Goal: Transaction & Acquisition: Purchase product/service

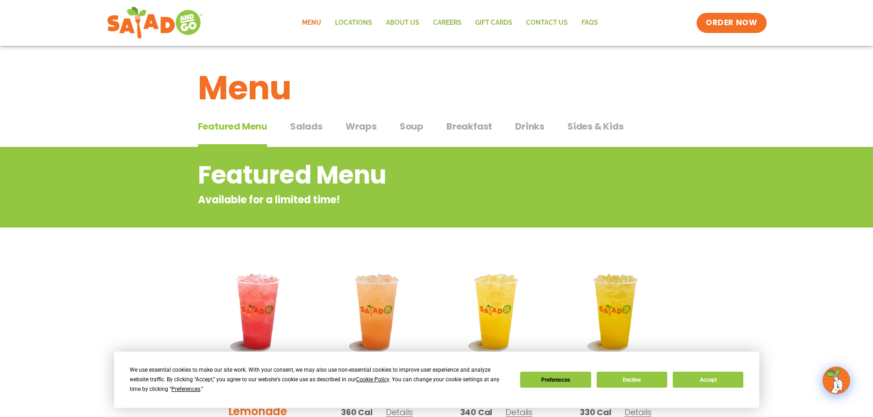
click at [302, 129] on span "Salads" at bounding box center [306, 127] width 33 height 14
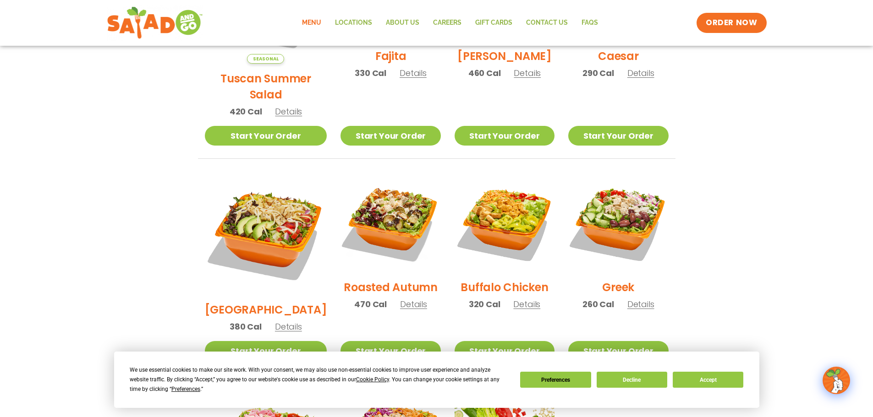
scroll to position [367, 0]
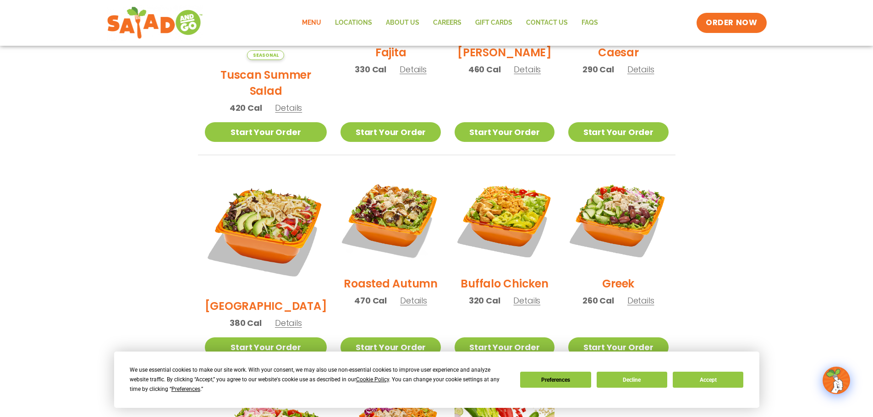
click at [638, 295] on span "Details" at bounding box center [640, 300] width 27 height 11
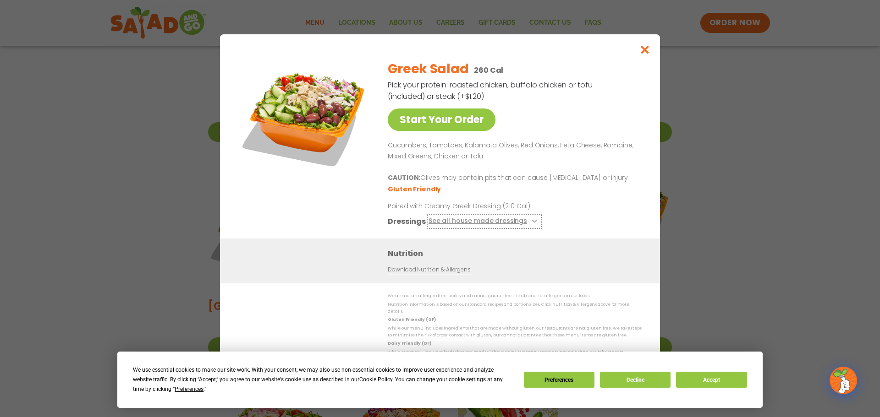
click at [532, 223] on icon at bounding box center [534, 221] width 4 height 4
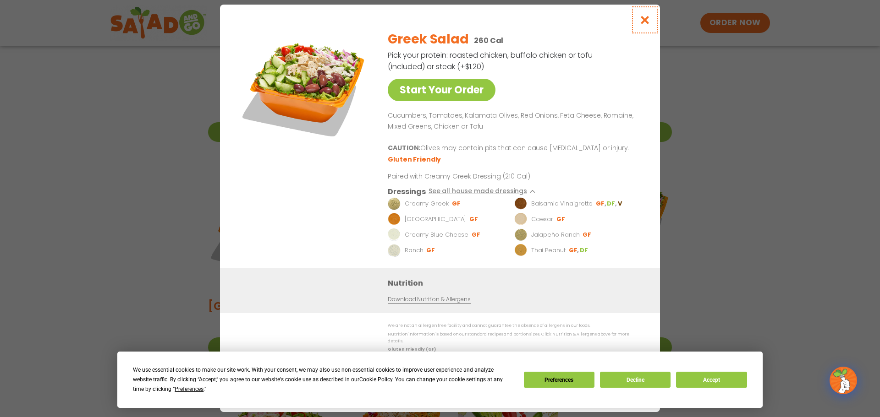
click at [647, 25] on icon "Close modal" at bounding box center [644, 20] width 11 height 10
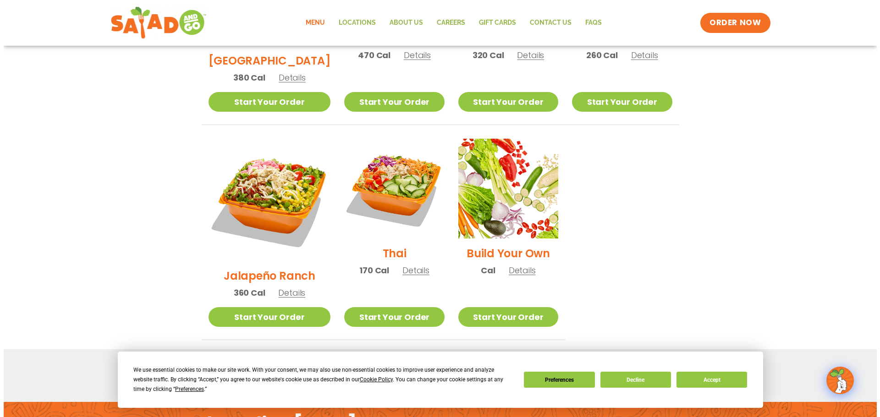
scroll to position [596, 0]
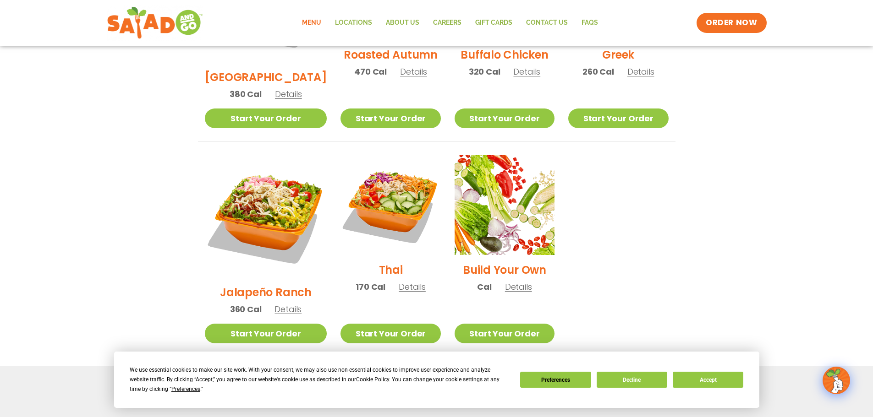
click at [280, 304] on span "Details" at bounding box center [287, 309] width 27 height 11
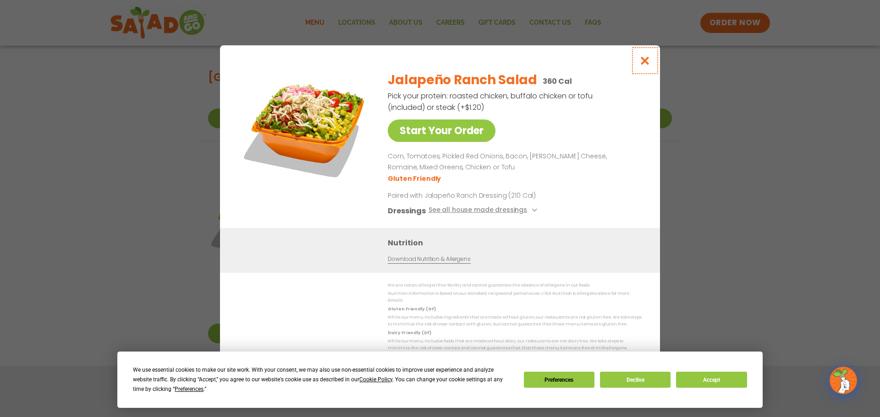
click at [645, 65] on icon "Close modal" at bounding box center [644, 61] width 11 height 10
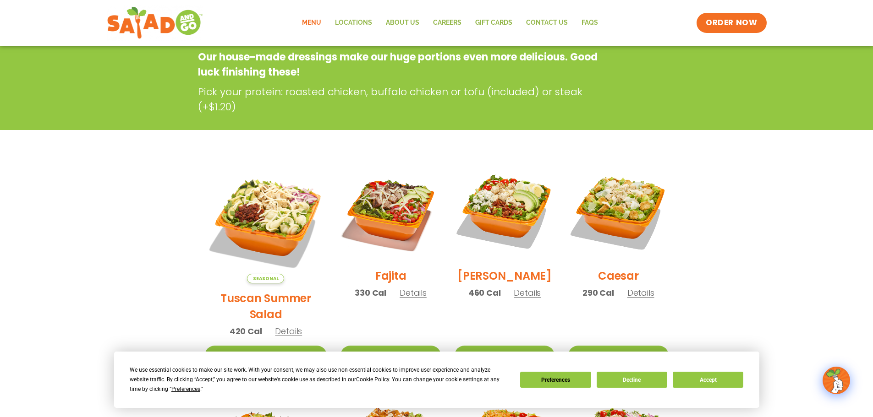
scroll to position [137, 0]
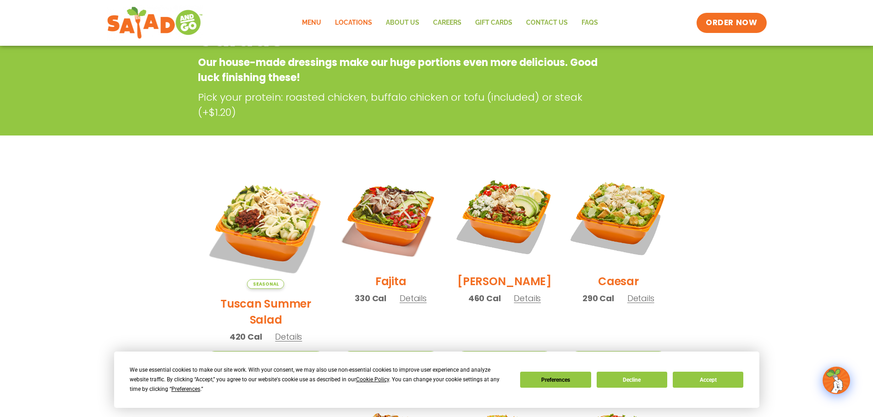
click at [363, 22] on link "Locations" at bounding box center [353, 22] width 51 height 21
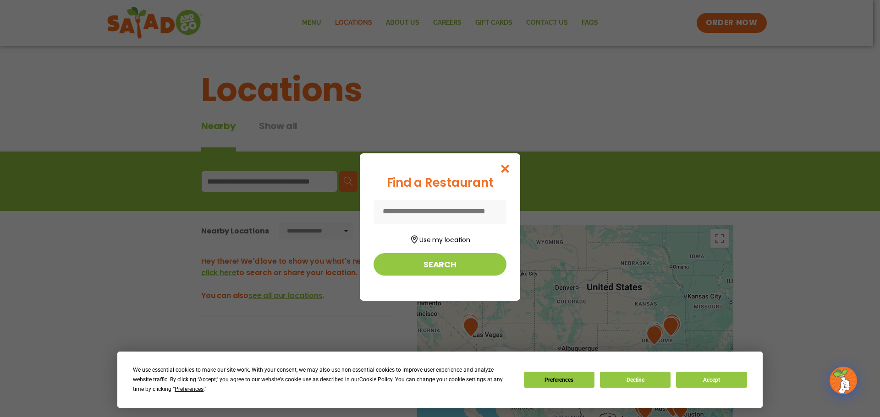
click at [432, 210] on input at bounding box center [439, 212] width 133 height 24
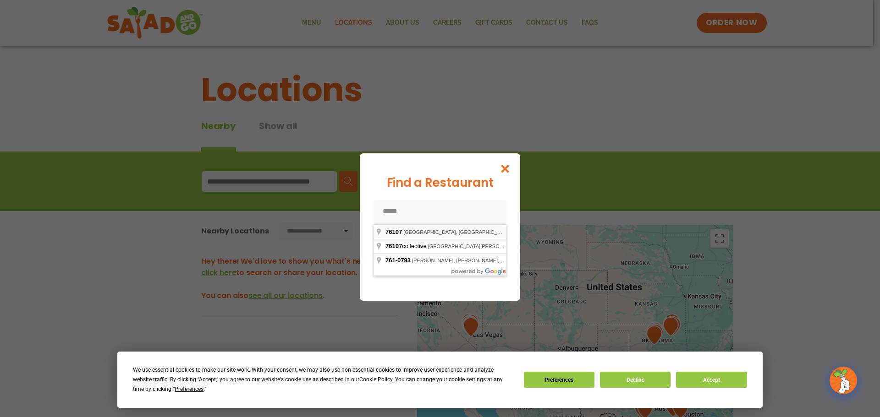
type input "**********"
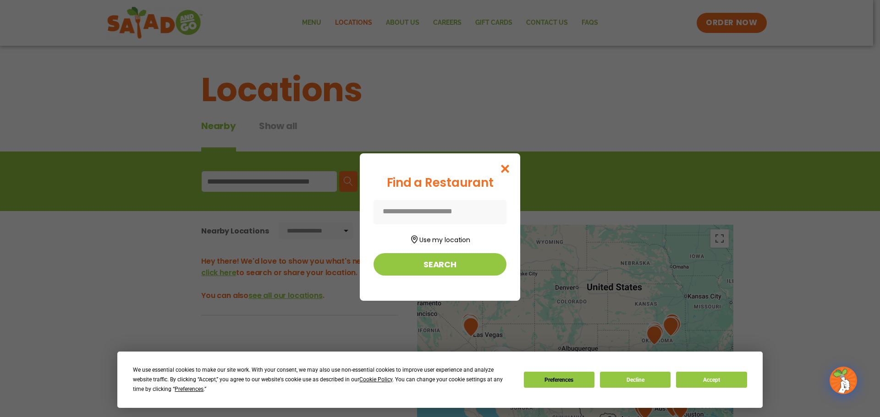
type input "**********"
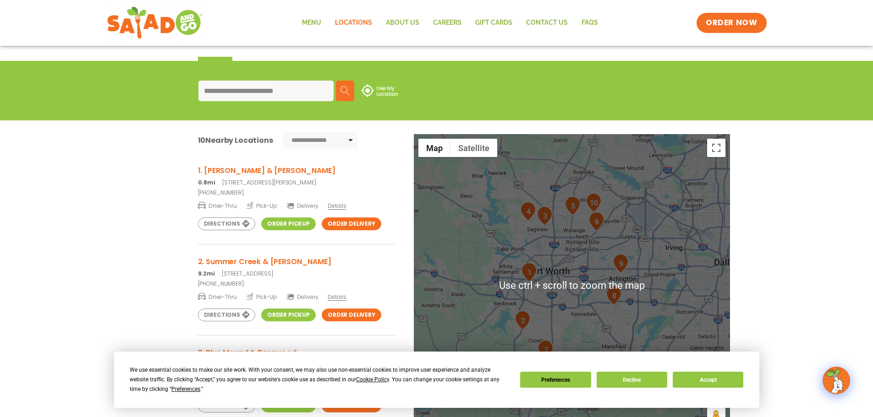
scroll to position [92, 0]
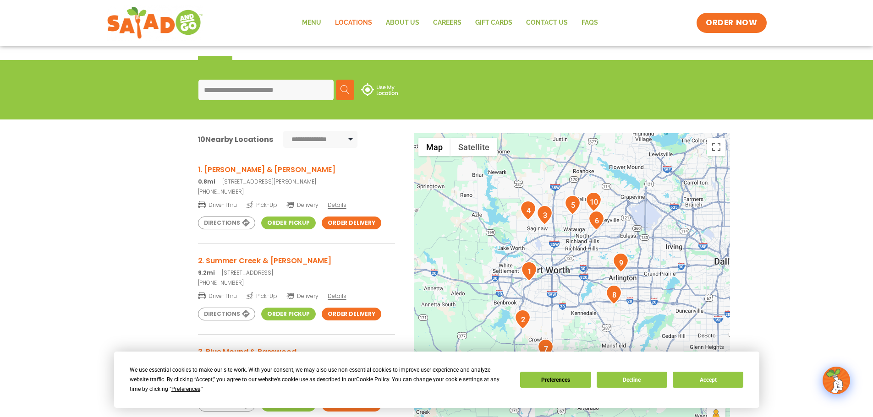
click at [226, 203] on span "Drive-Thru" at bounding box center [217, 204] width 39 height 9
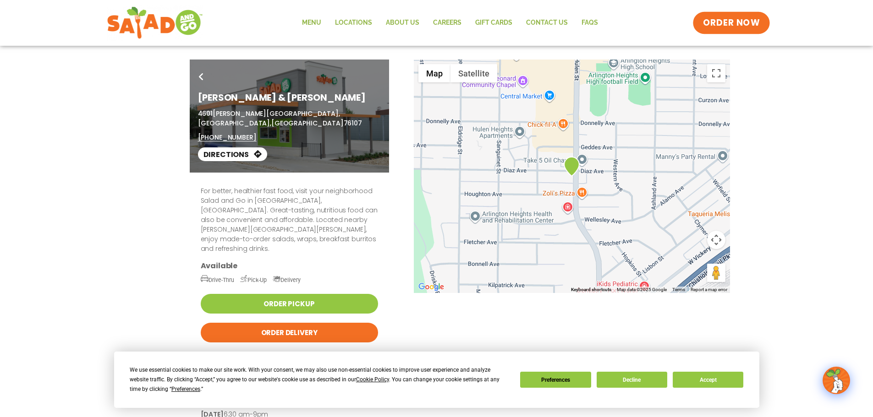
click at [728, 20] on span "ORDER NOW" at bounding box center [731, 23] width 57 height 12
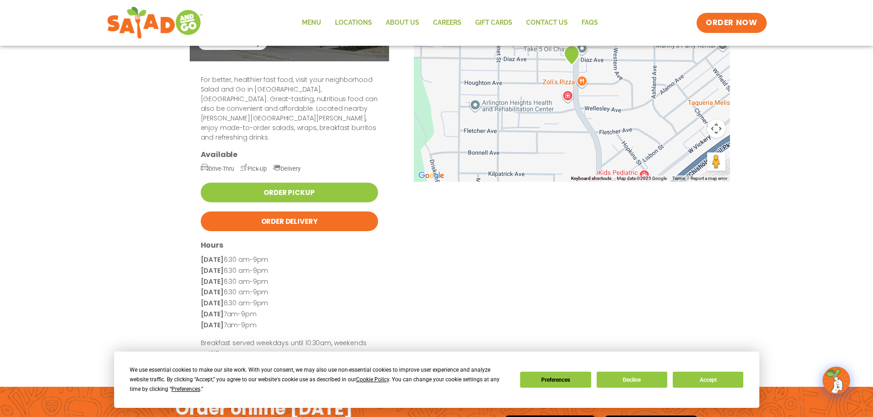
scroll to position [46, 0]
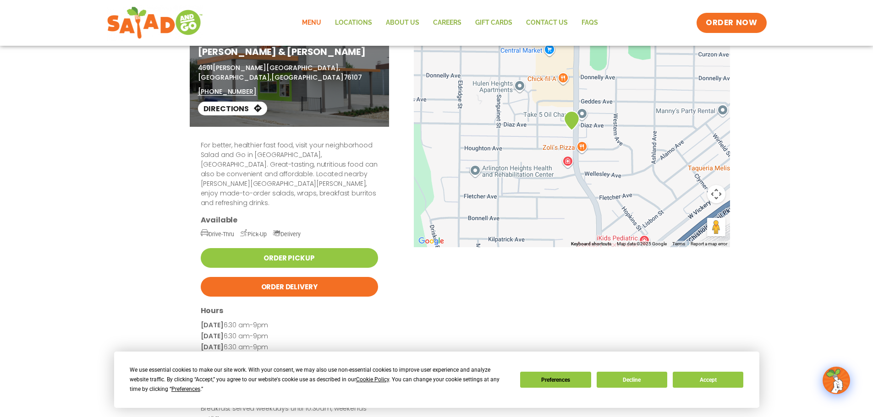
click at [318, 21] on link "Menu" at bounding box center [311, 22] width 33 height 21
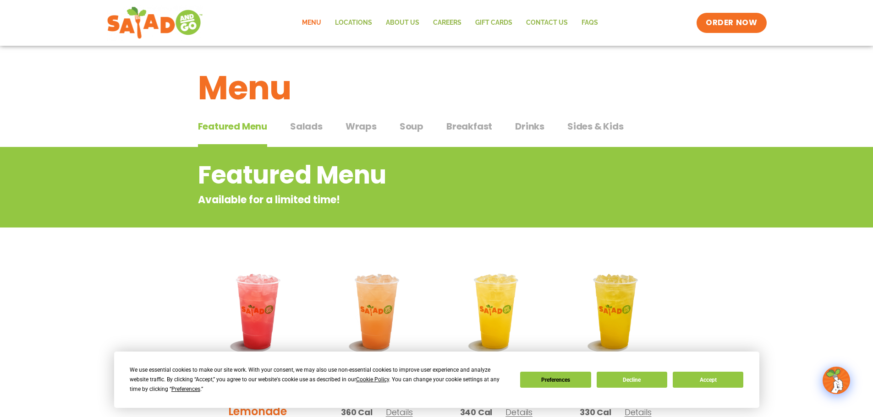
click at [311, 126] on span "Salads" at bounding box center [306, 127] width 33 height 14
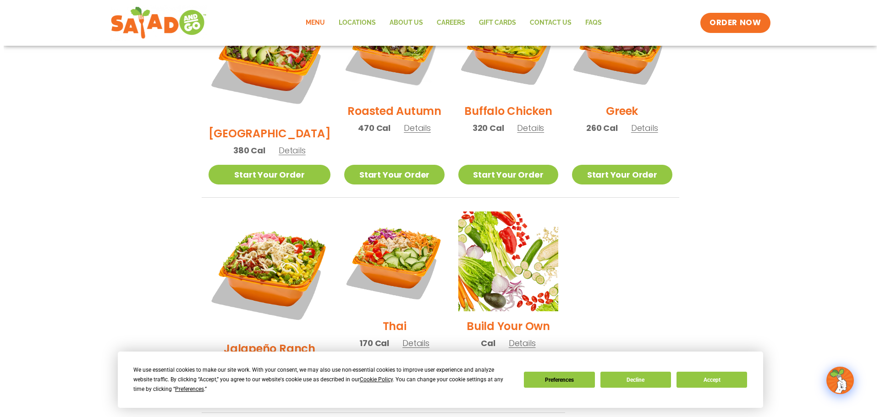
scroll to position [550, 0]
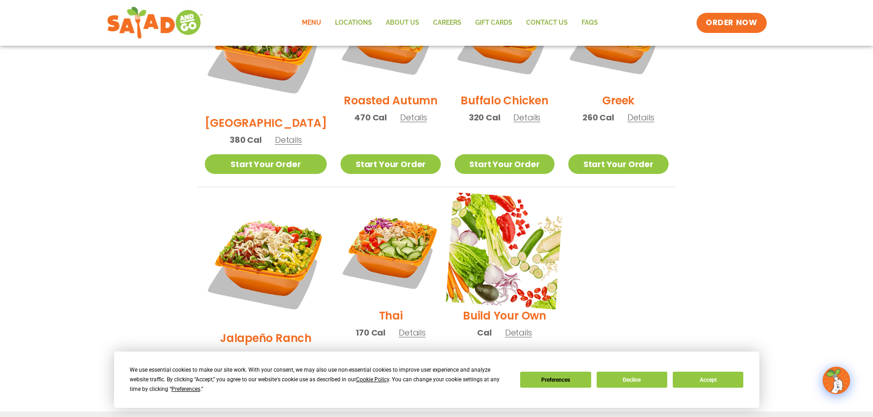
click at [488, 232] on img at bounding box center [504, 250] width 117 height 117
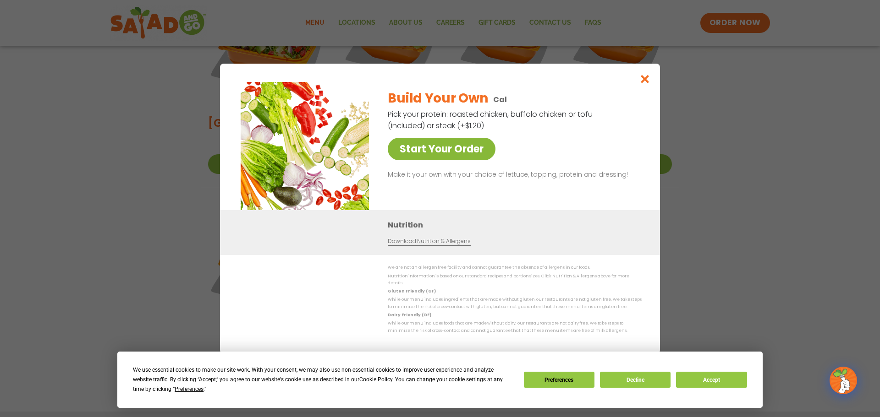
click at [459, 156] on link "Start Your Order" at bounding box center [442, 149] width 108 height 22
